Goal: Communication & Community: Ask a question

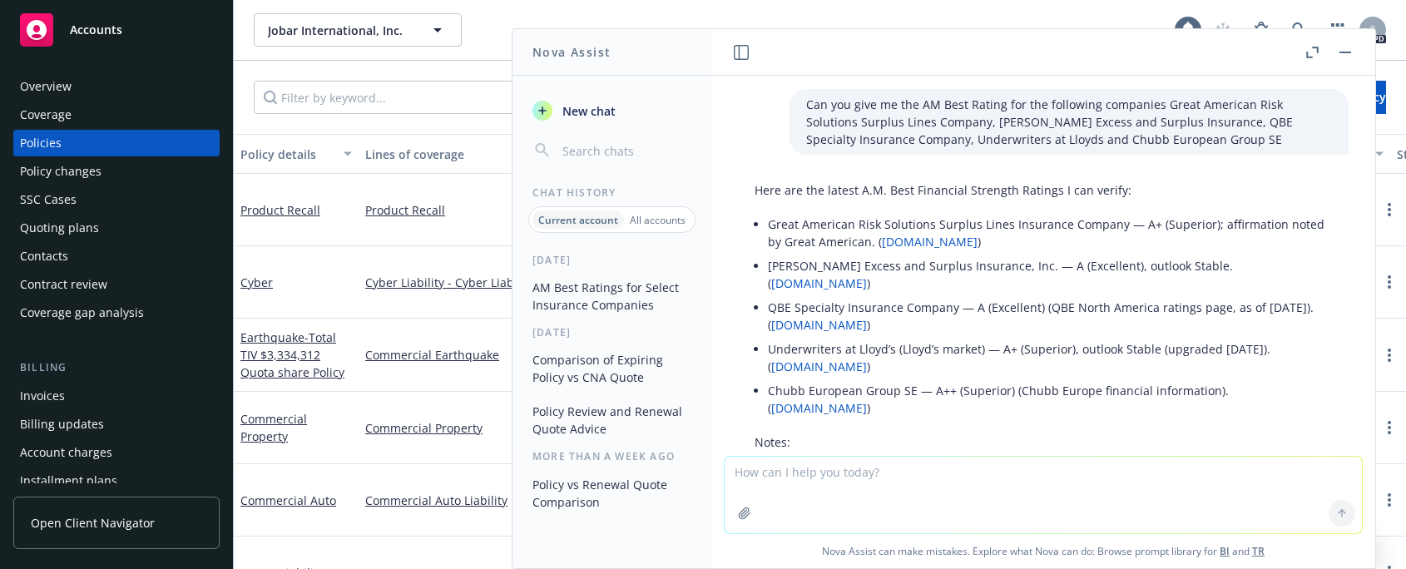
scroll to position [109, 0]
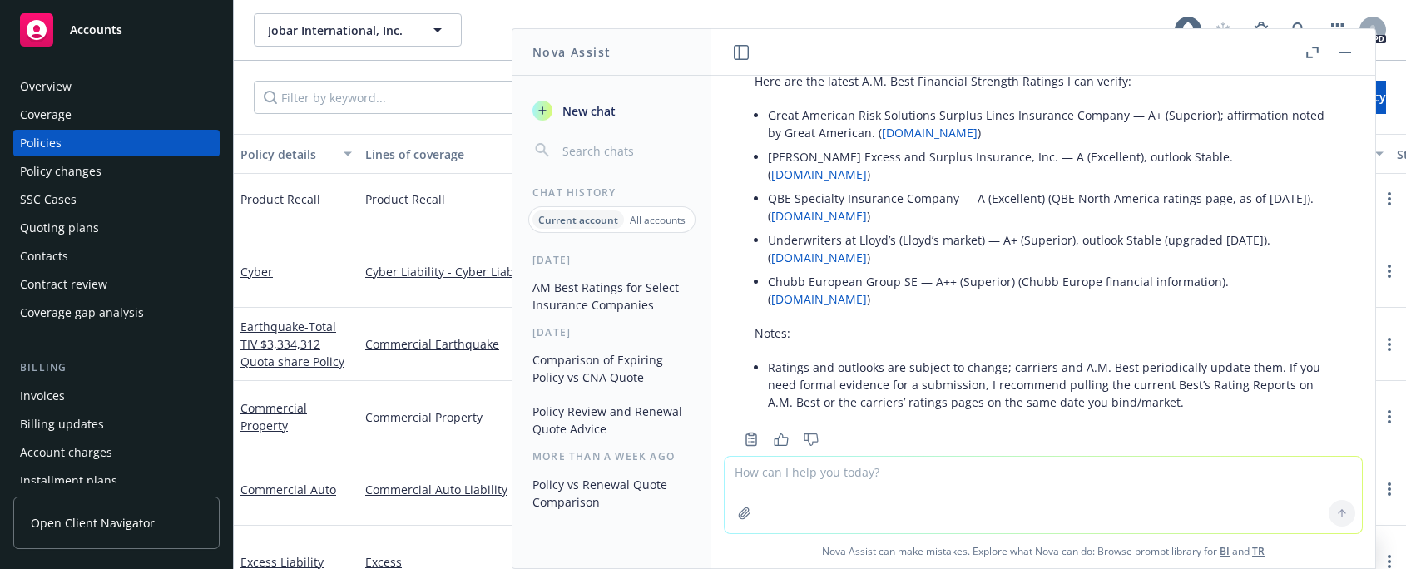
click at [761, 476] on textarea at bounding box center [1043, 495] width 637 height 77
type textarea "Can you review the quotes the attached to quotes and give us a summary of diffe…"
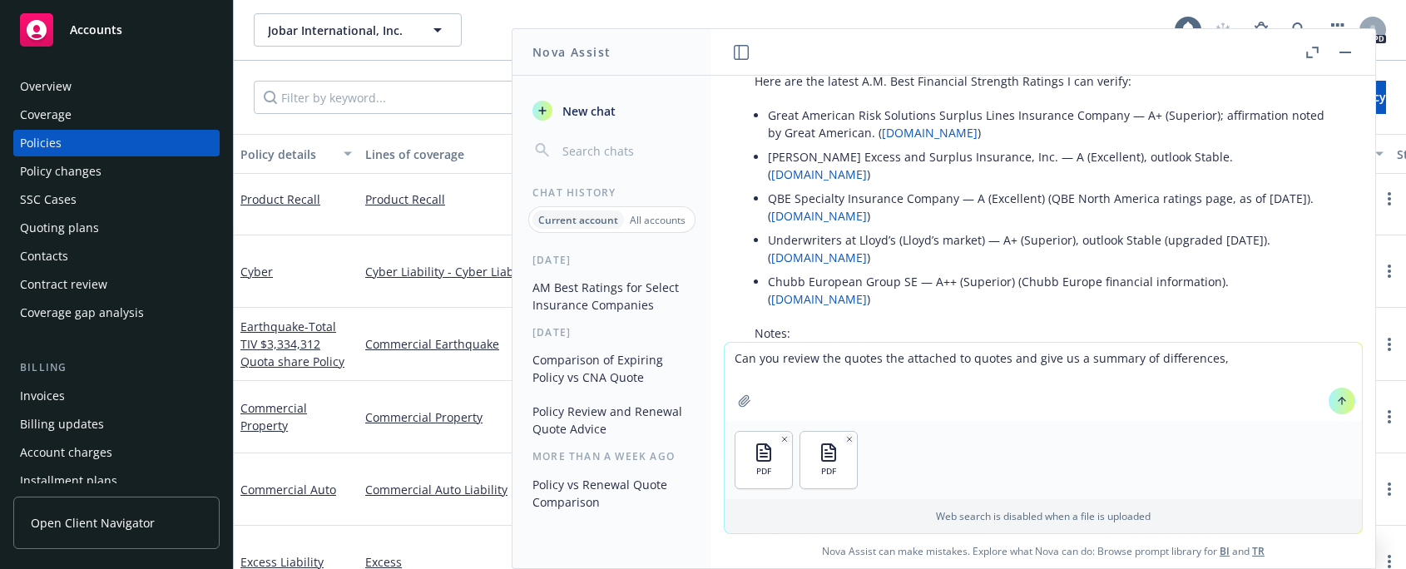
click at [1341, 396] on button at bounding box center [1342, 401] width 27 height 27
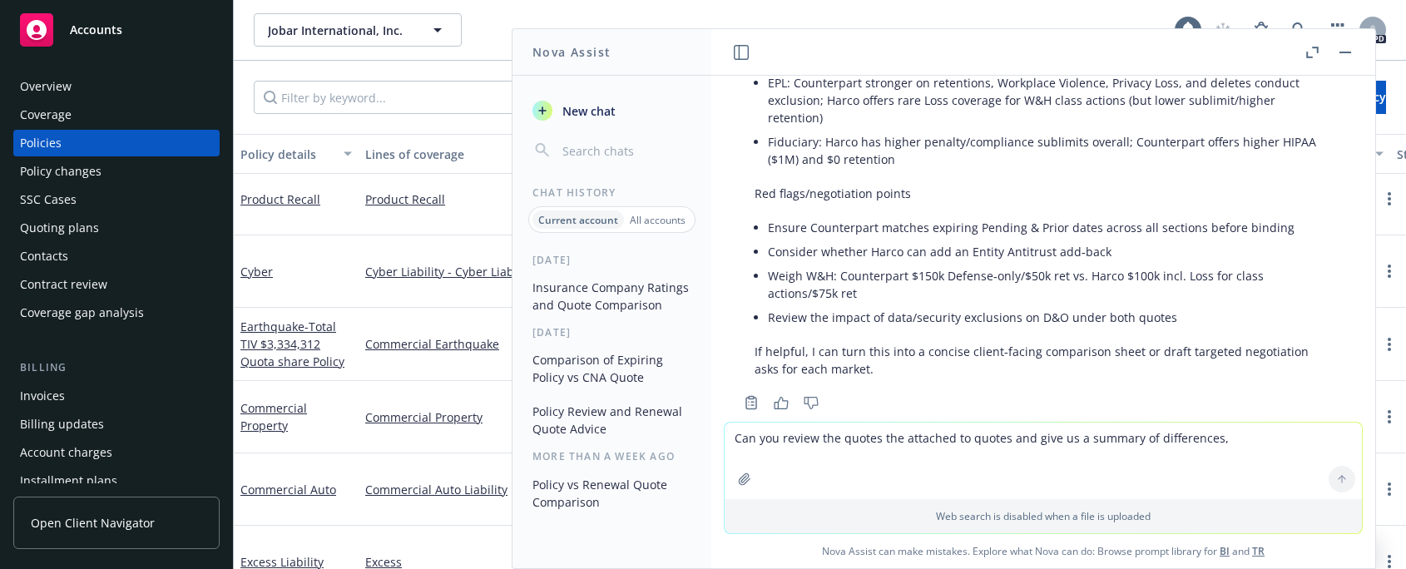
scroll to position [2269, 0]
